Goal: Transaction & Acquisition: Subscribe to service/newsletter

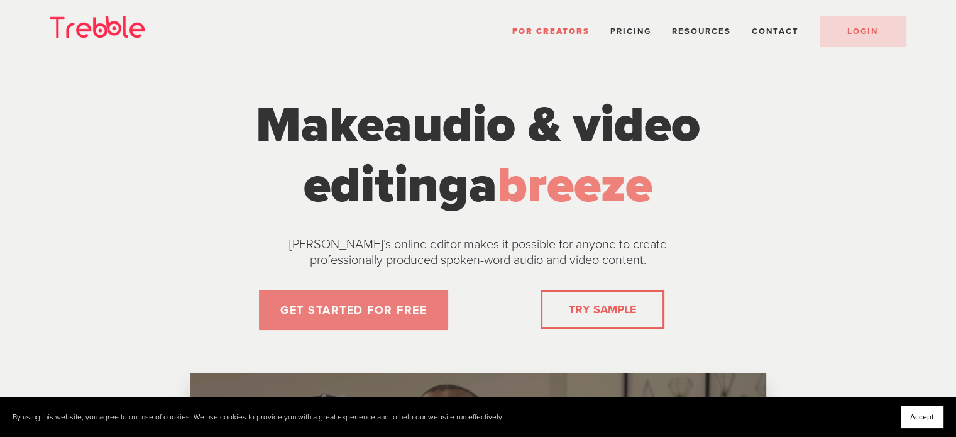
click at [353, 309] on link "GET STARTED FOR FREE" at bounding box center [353, 310] width 189 height 40
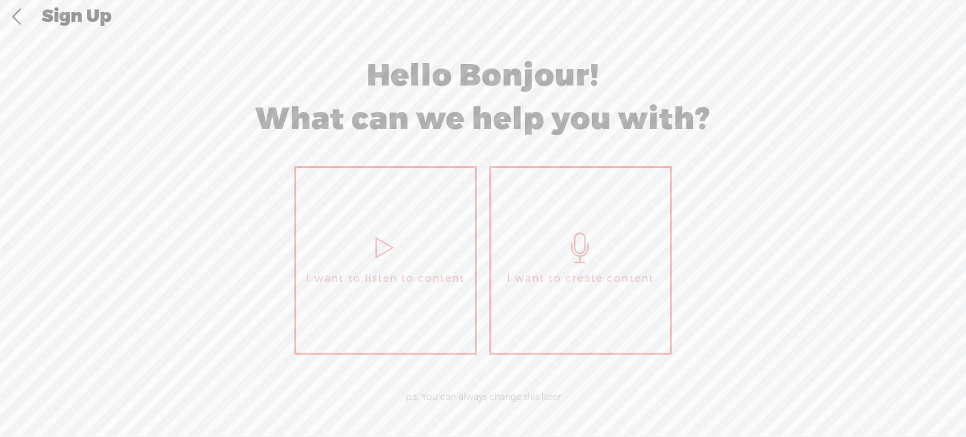
click at [438, 241] on link "I want to listen to content" at bounding box center [385, 260] width 182 height 189
